Goal: Task Accomplishment & Management: Use online tool/utility

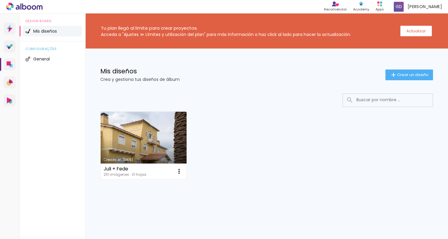
click at [146, 128] on link "Creado en [DATE]" at bounding box center [144, 146] width 86 height 68
click at [171, 143] on link "Creado en [DATE]" at bounding box center [144, 146] width 86 height 68
